Goal: Find specific page/section: Find specific page/section

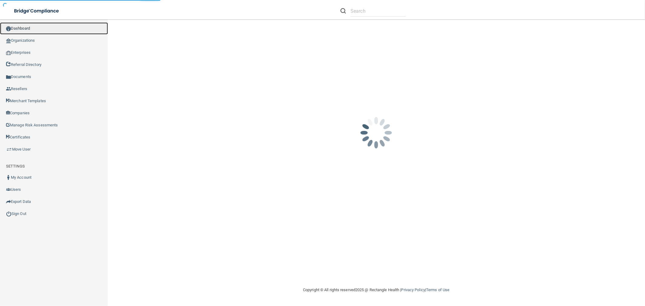
click at [52, 34] on link "Dashboard" at bounding box center [54, 28] width 108 height 12
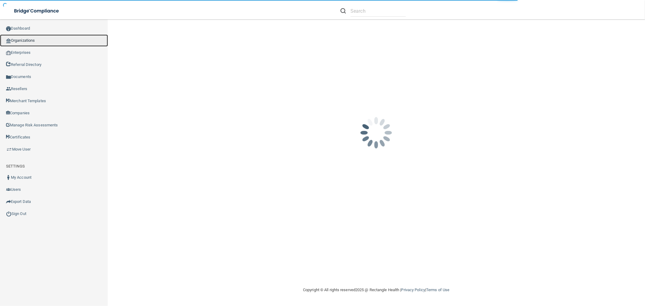
click at [61, 43] on link "Organizations" at bounding box center [54, 40] width 108 height 12
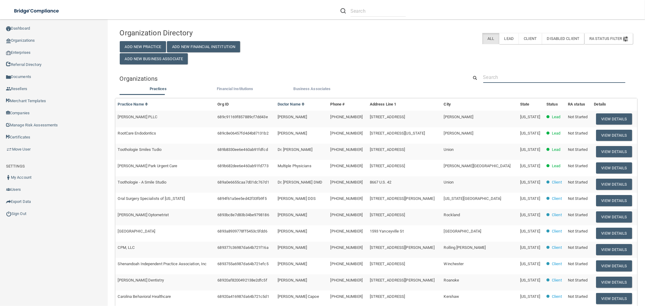
click at [527, 81] on input "text" at bounding box center [554, 77] width 142 height 11
paste input "[EMAIL_ADDRESS][DOMAIN_NAME]"
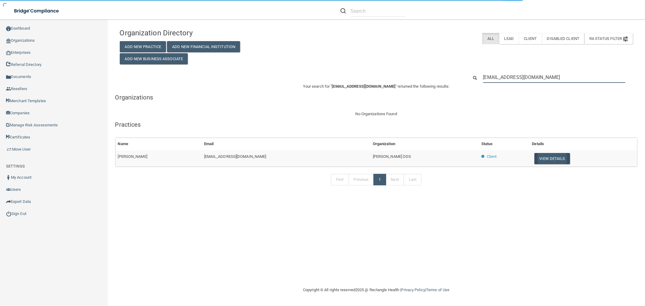
type input "[EMAIL_ADDRESS][DOMAIN_NAME]"
click at [537, 161] on button "View Details" at bounding box center [552, 158] width 36 height 11
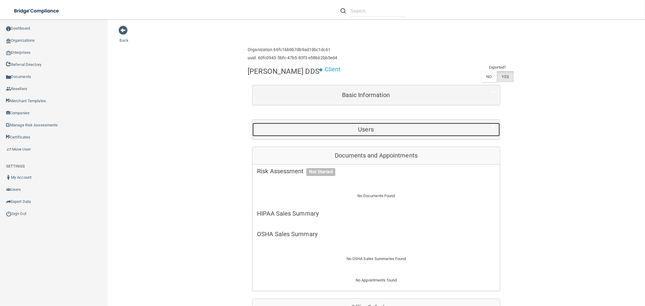
click at [361, 127] on h5 "Users" at bounding box center [366, 129] width 218 height 7
